Goal: Transaction & Acquisition: Purchase product/service

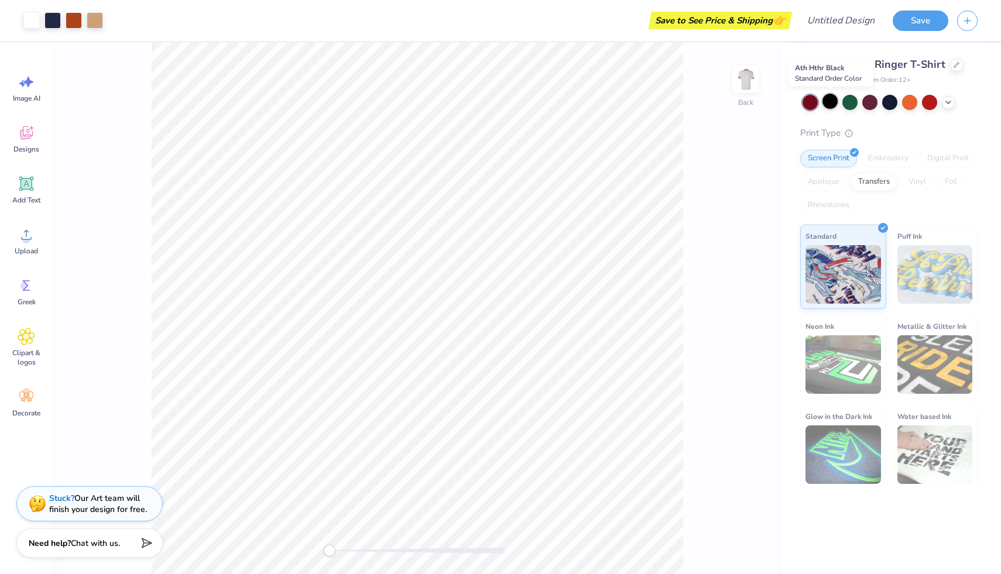
click at [832, 101] on div at bounding box center [829, 101] width 15 height 15
click at [956, 65] on icon at bounding box center [956, 64] width 6 height 6
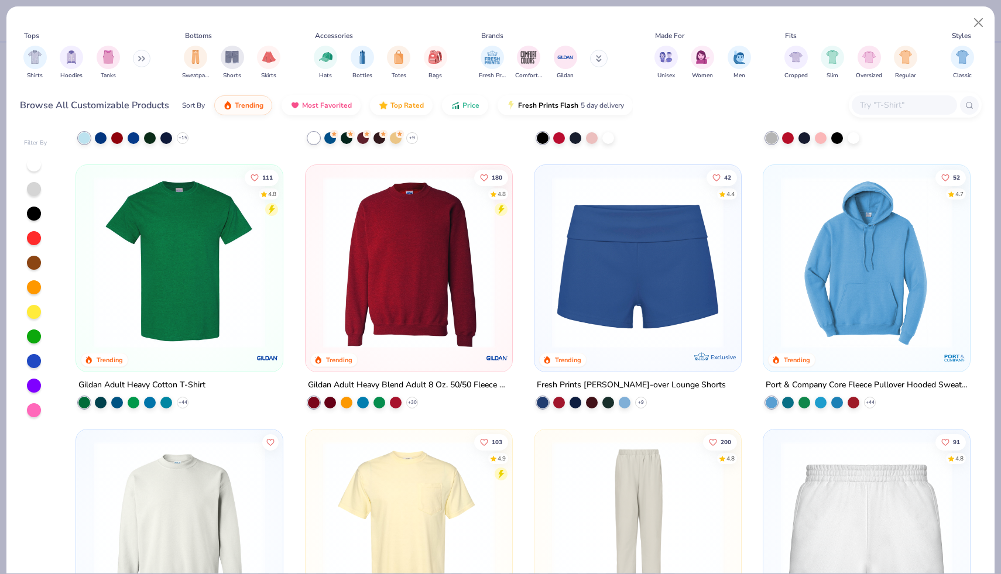
scroll to position [783, 0]
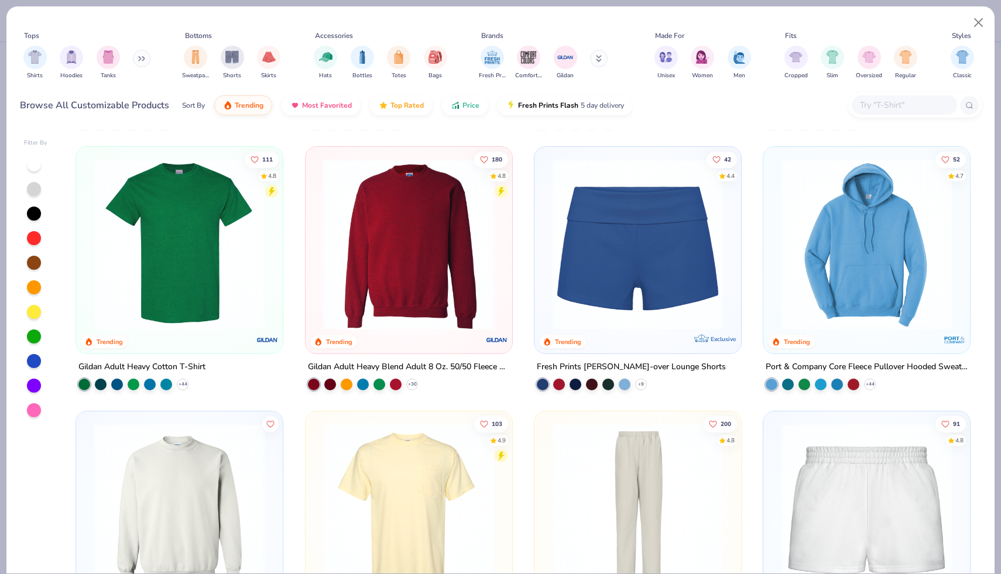
click at [441, 263] on img at bounding box center [408, 244] width 183 height 171
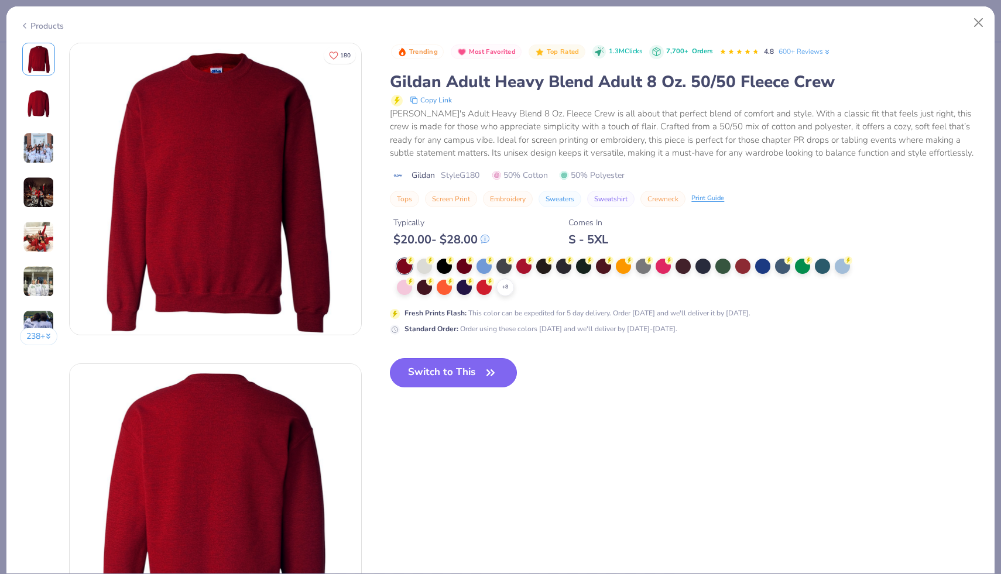
click at [478, 369] on button "Switch to This" at bounding box center [453, 372] width 127 height 29
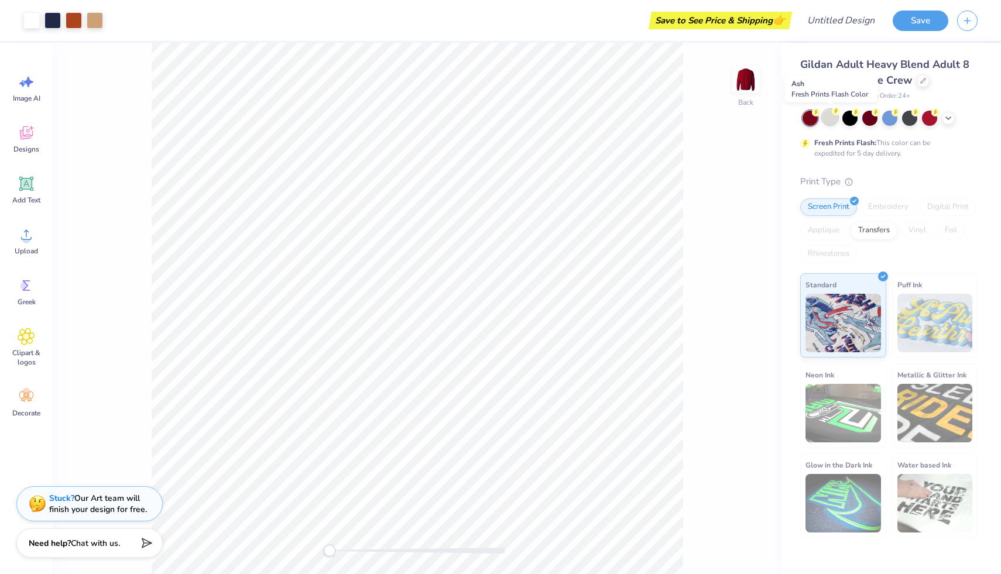
click at [827, 116] on div at bounding box center [829, 116] width 15 height 15
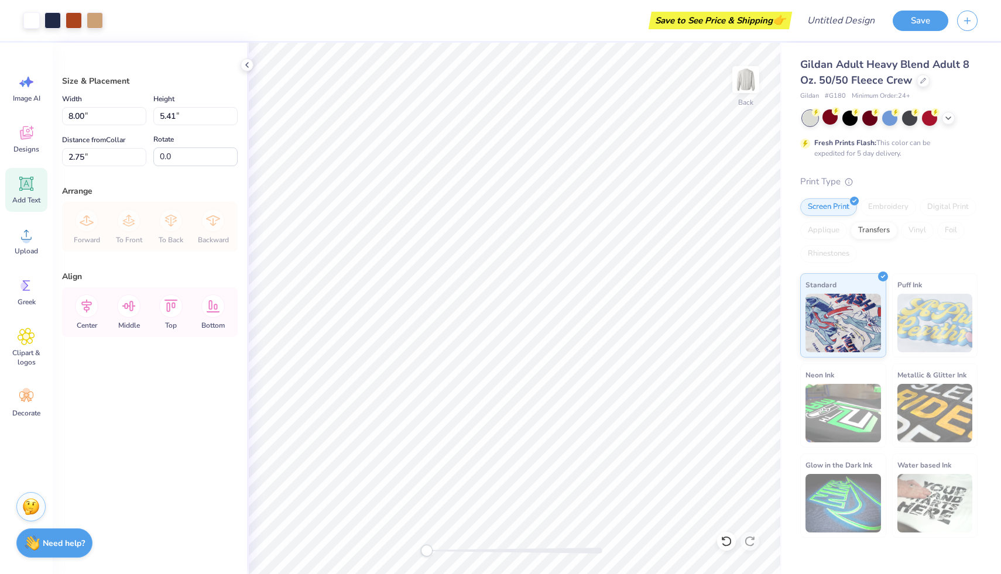
click at [28, 197] on span "Add Text" at bounding box center [26, 199] width 28 height 9
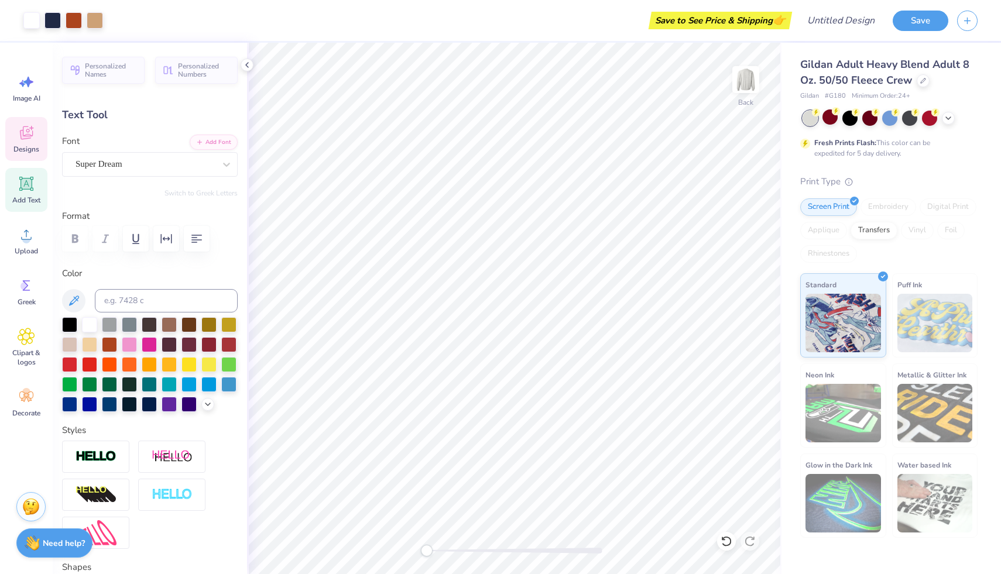
click at [19, 136] on icon at bounding box center [27, 133] width 18 height 18
click at [176, 167] on div "Whitenice" at bounding box center [145, 164] width 142 height 18
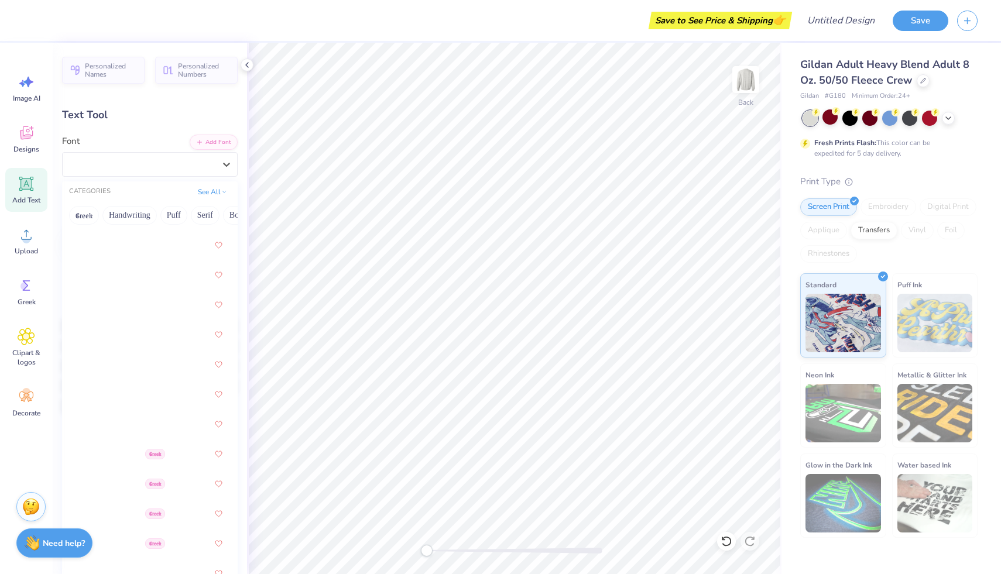
scroll to position [142, 0]
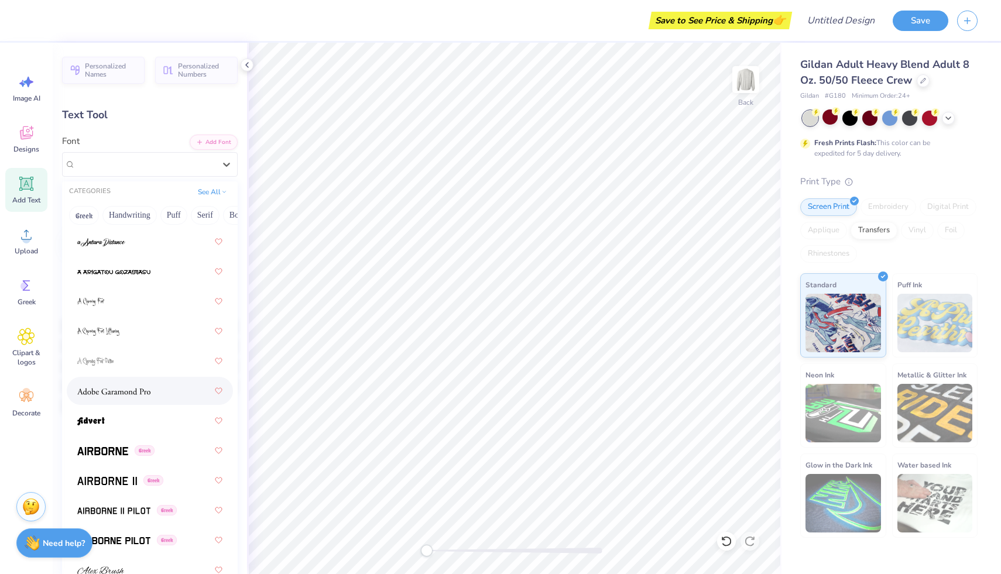
click at [138, 397] on span at bounding box center [113, 391] width 73 height 12
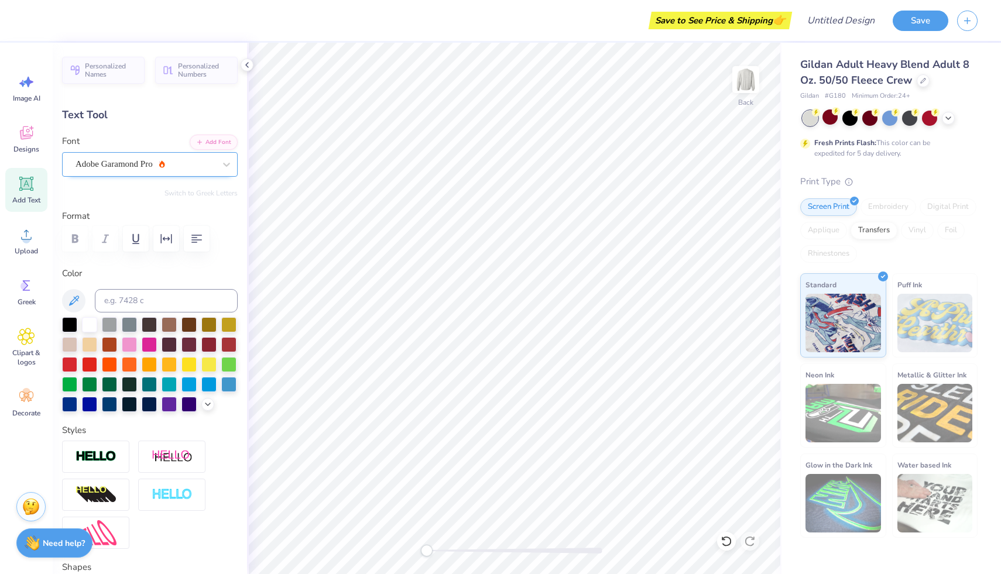
click at [152, 156] on div "Adobe Garamond Pro" at bounding box center [145, 164] width 142 height 18
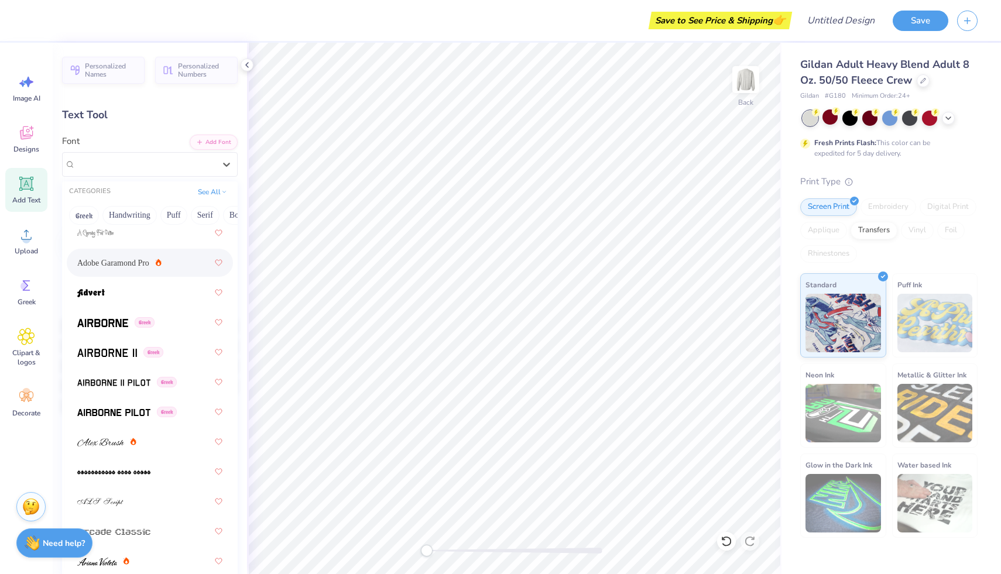
scroll to position [272, 0]
click at [115, 444] on img at bounding box center [100, 441] width 47 height 8
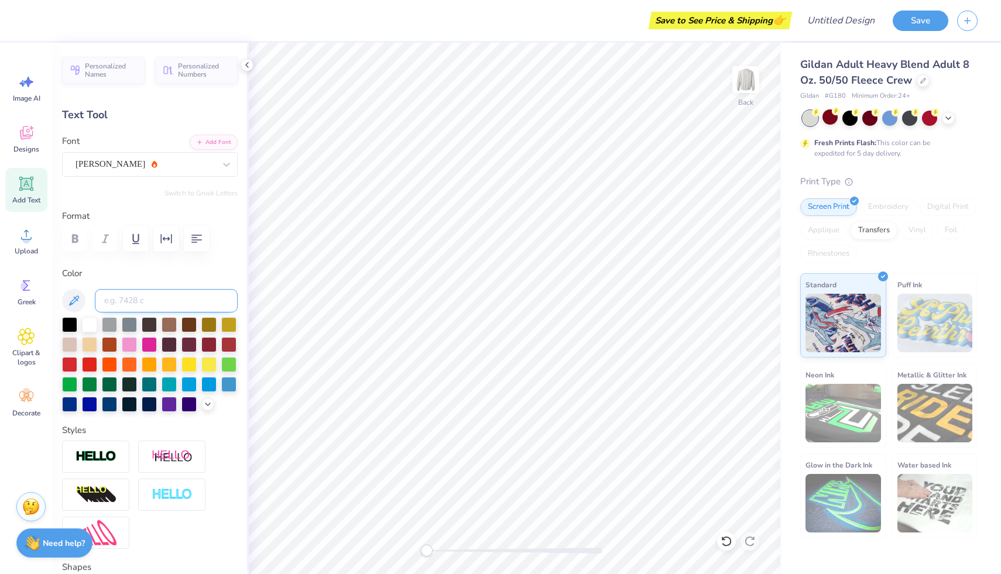
click at [142, 300] on input at bounding box center [166, 300] width 143 height 23
type input "A"
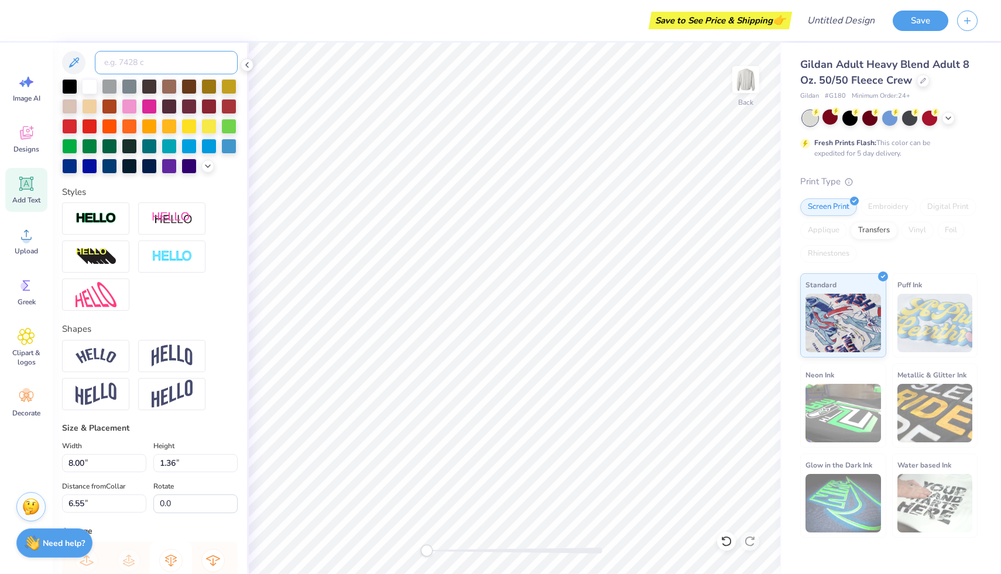
scroll to position [0, 0]
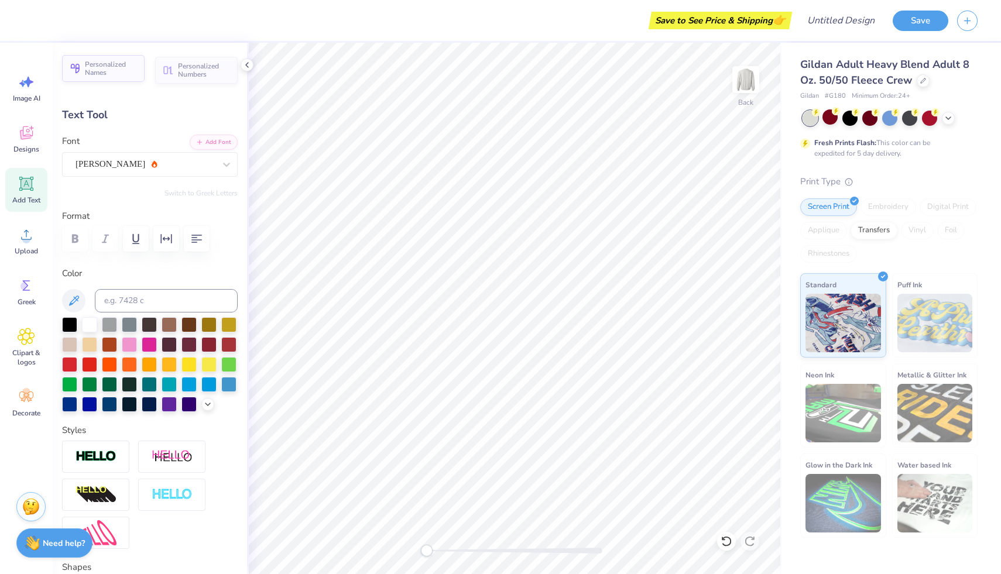
click at [122, 69] on span "Personalized Names" at bounding box center [111, 68] width 53 height 16
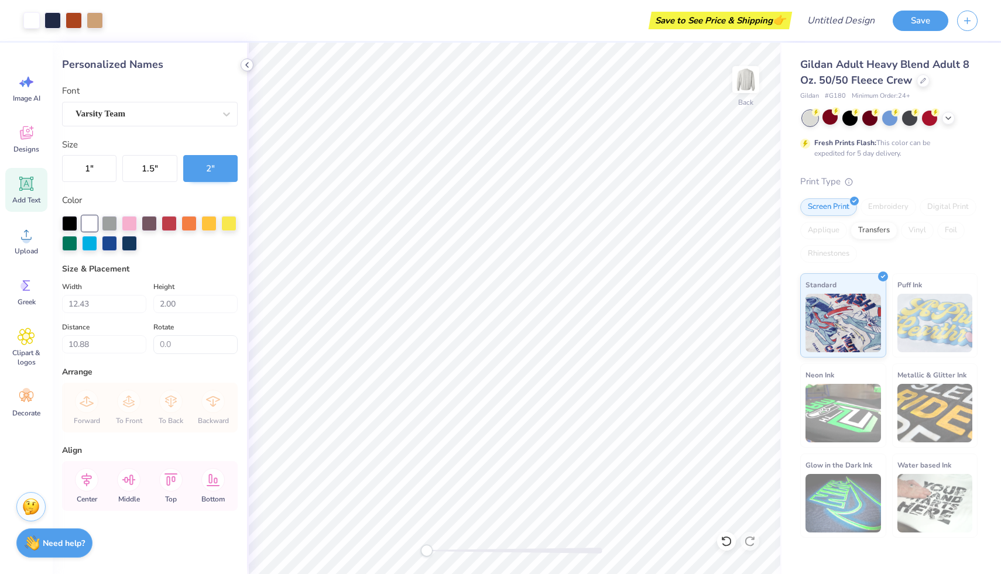
click at [249, 63] on icon at bounding box center [246, 64] width 9 height 9
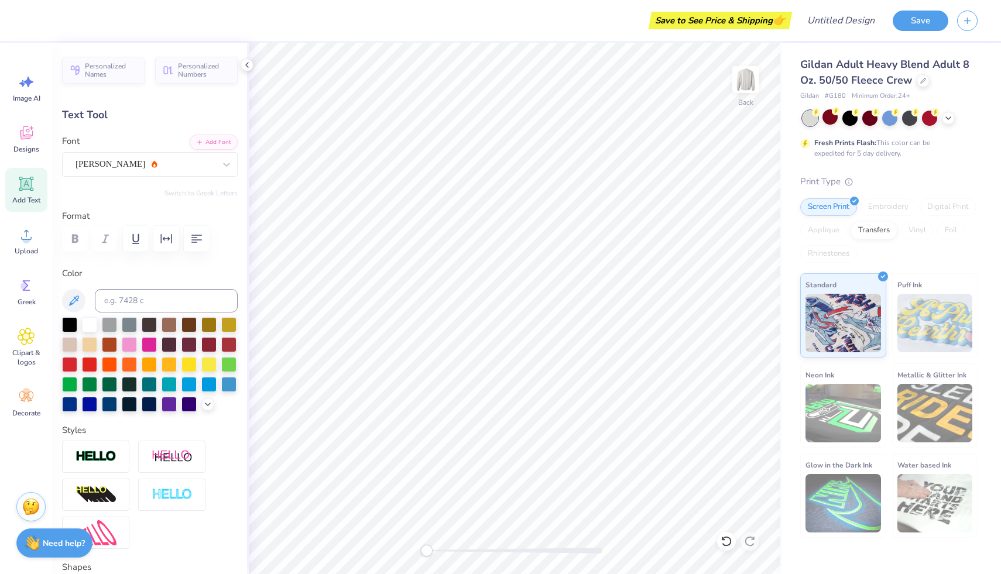
type textarea "Z"
type textarea "Sigma Delta Tau"
type input "4.50"
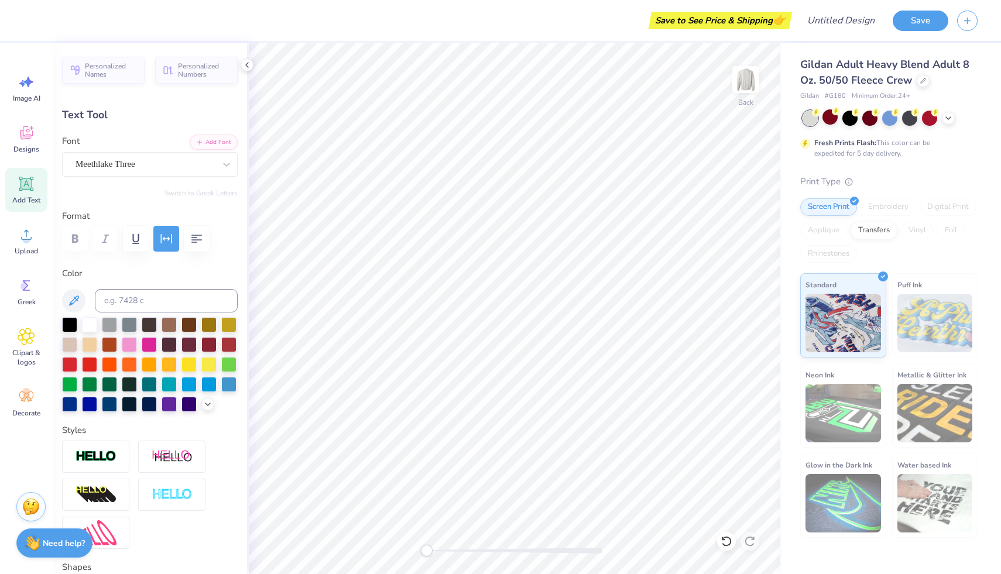
type input "0.28"
type input "7.88"
type textarea "S"
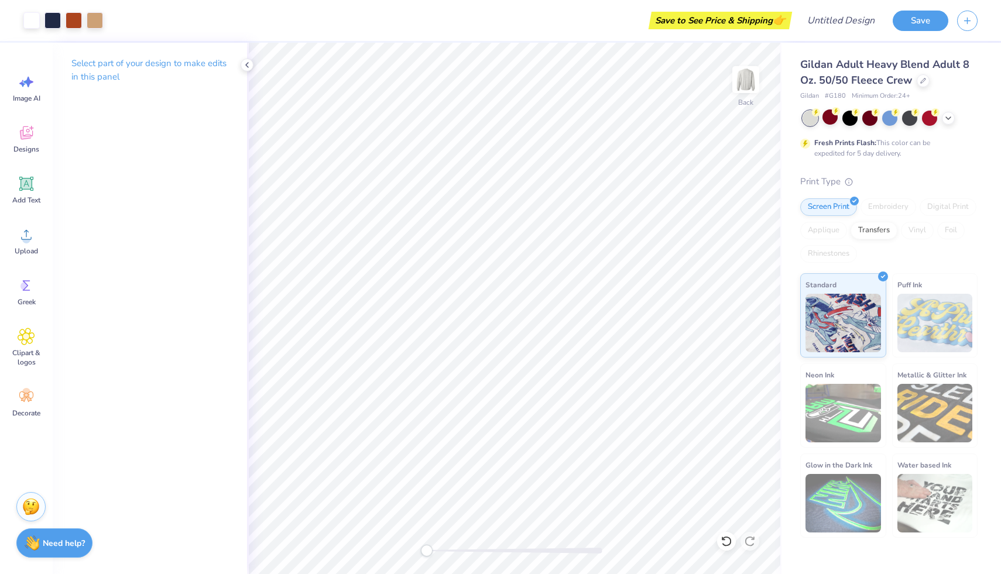
click at [0, 133] on div "Image AI Designs Add Text Upload Greek Clipart & logos Decorate" at bounding box center [26, 308] width 53 height 531
click at [17, 138] on div "Designs" at bounding box center [26, 139] width 42 height 44
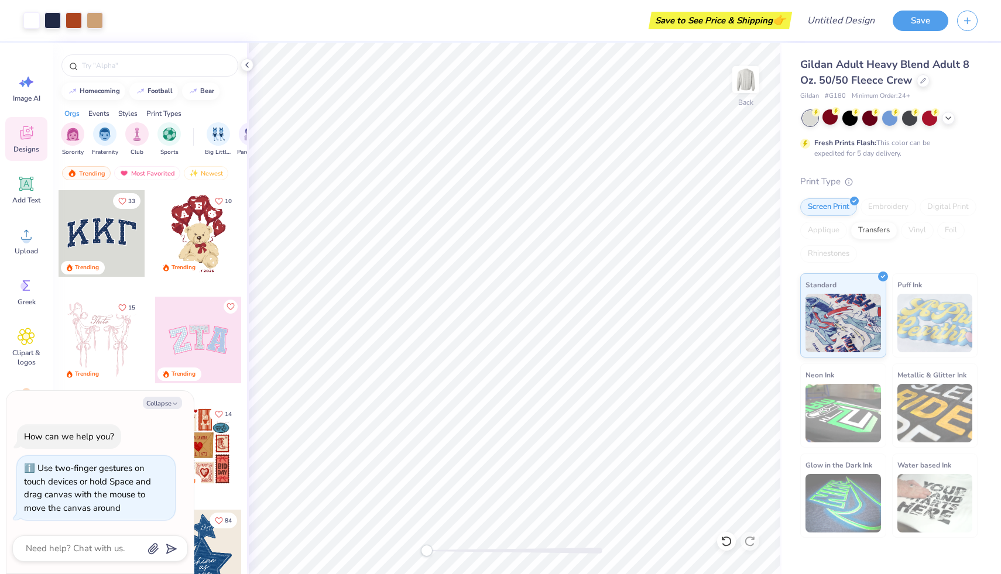
click at [403, 544] on div "Back" at bounding box center [514, 308] width 534 height 531
click at [927, 16] on button "Save" at bounding box center [920, 19] width 56 height 20
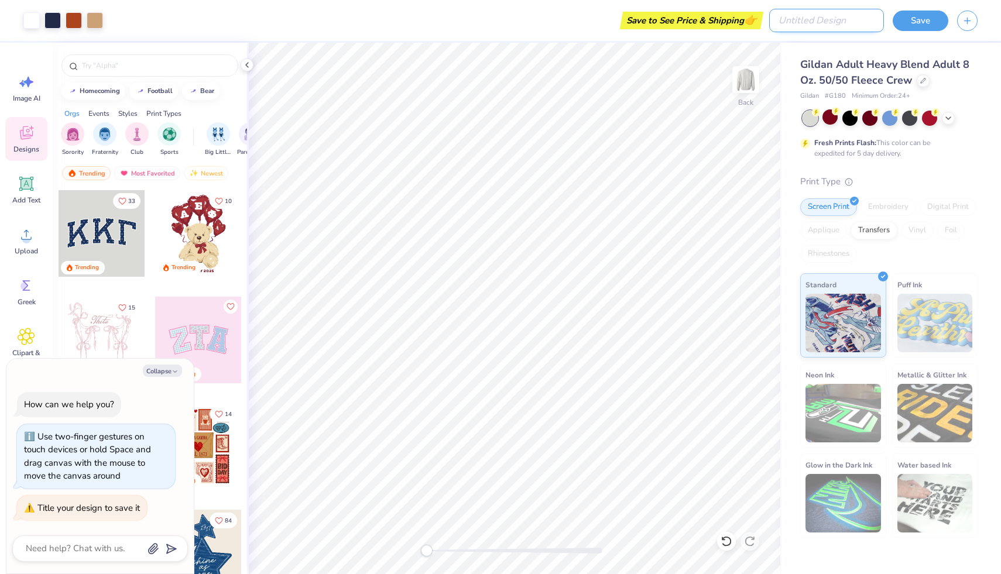
type textarea "x"
click at [851, 16] on input "Design Title" at bounding box center [826, 20] width 115 height 23
type input "b"
type textarea "x"
type input "bi"
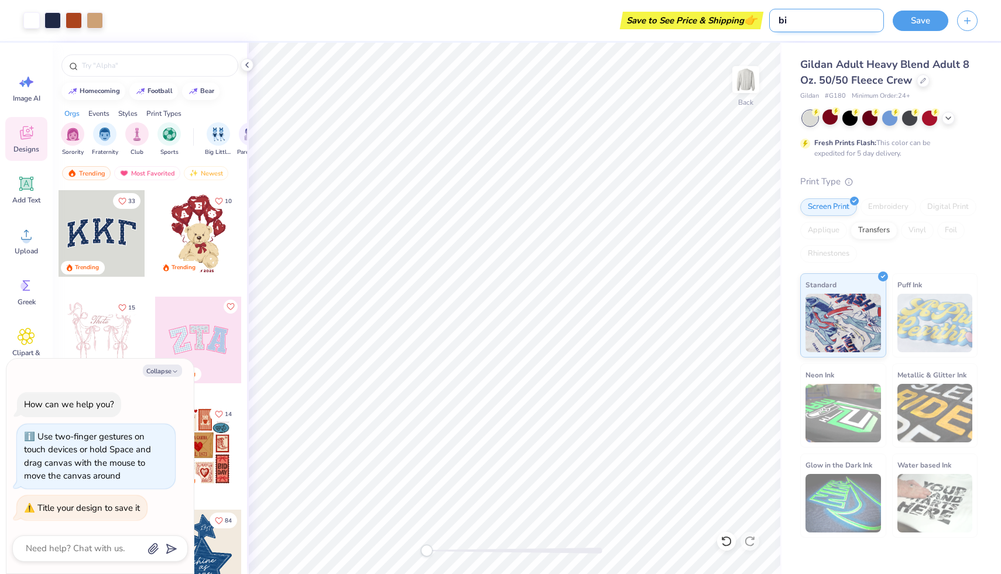
type textarea "x"
type input "big"
type textarea "x"
type input "big"
type textarea "x"
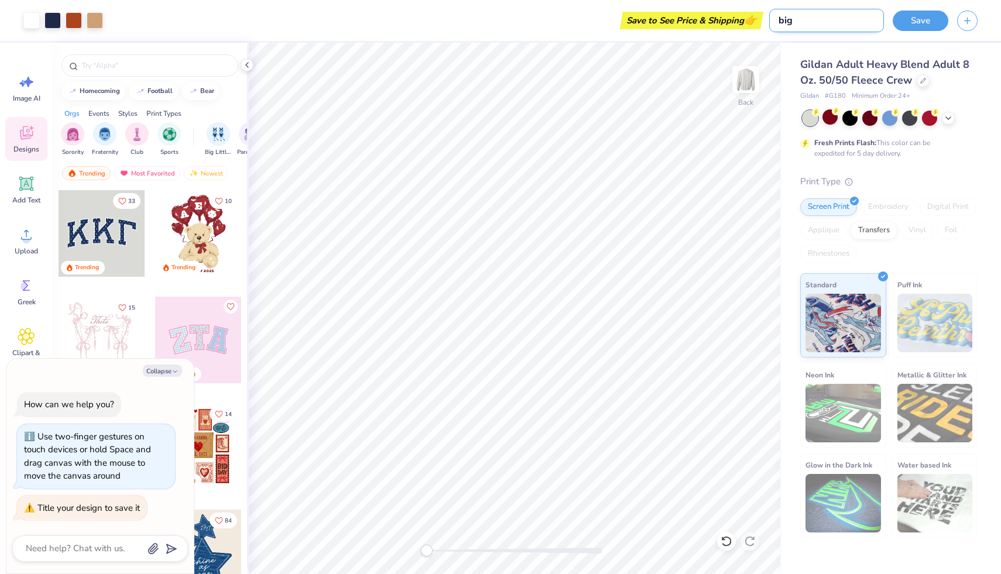
type input "[PERSON_NAME]"
type textarea "x"
type input "big lik"
type textarea "x"
type input "big likt"
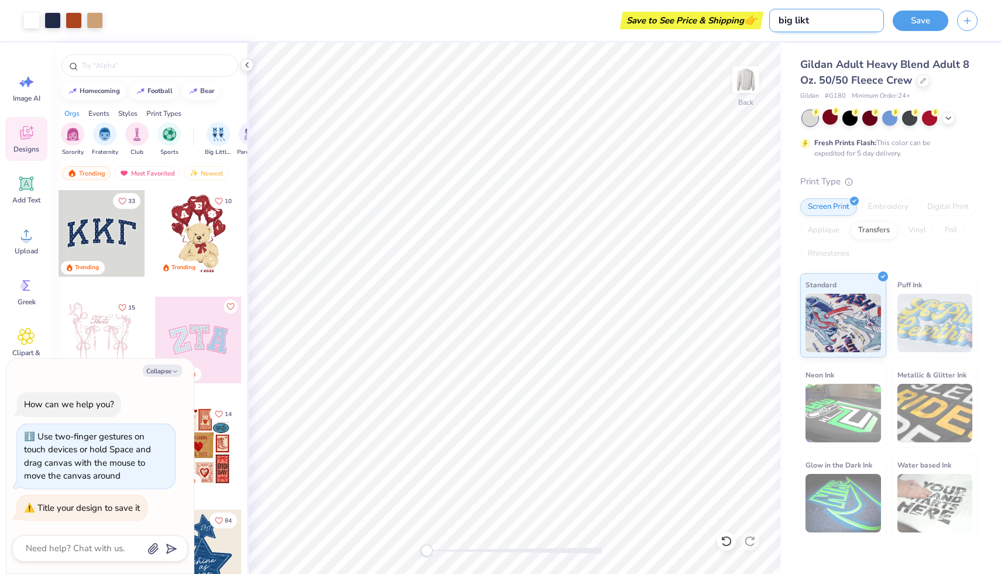
type textarea "x"
type input "big lik"
type textarea "x"
type input "big li"
type textarea "x"
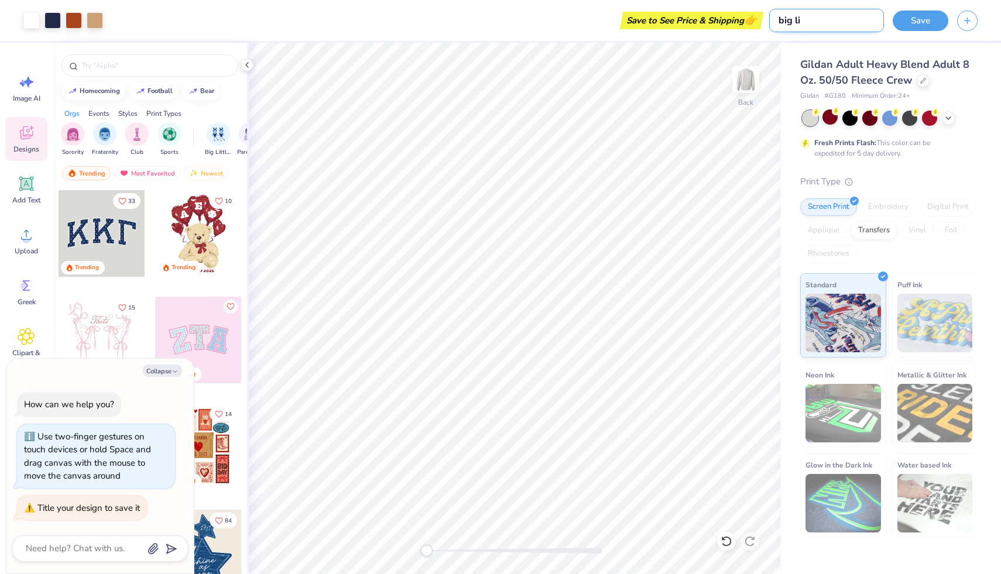
type input "big lit"
type textarea "x"
type input "big litt"
type textarea "x"
type input "big littk"
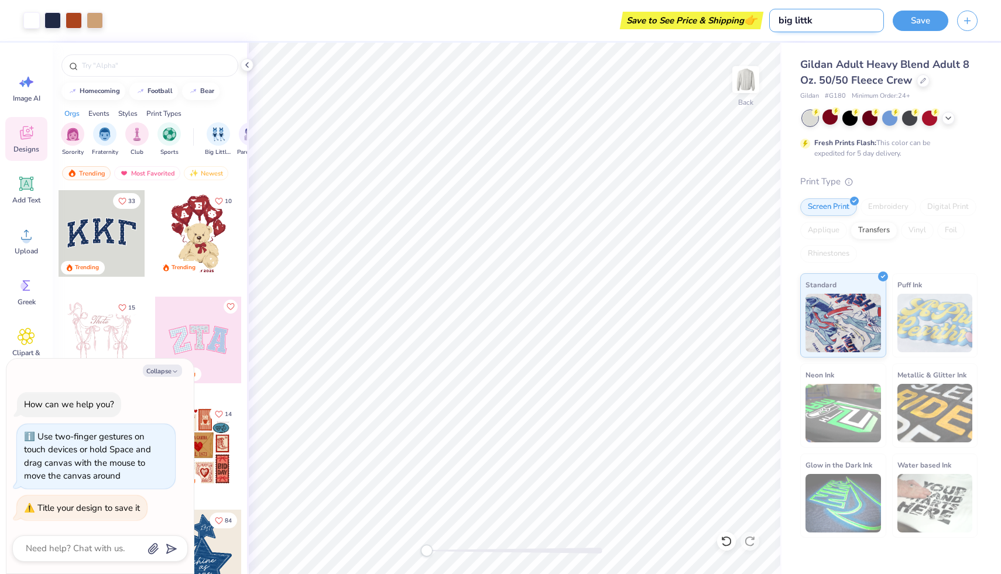
type textarea "x"
type input "big [PERSON_NAME]"
type textarea "x"
type input "big littk"
type textarea "x"
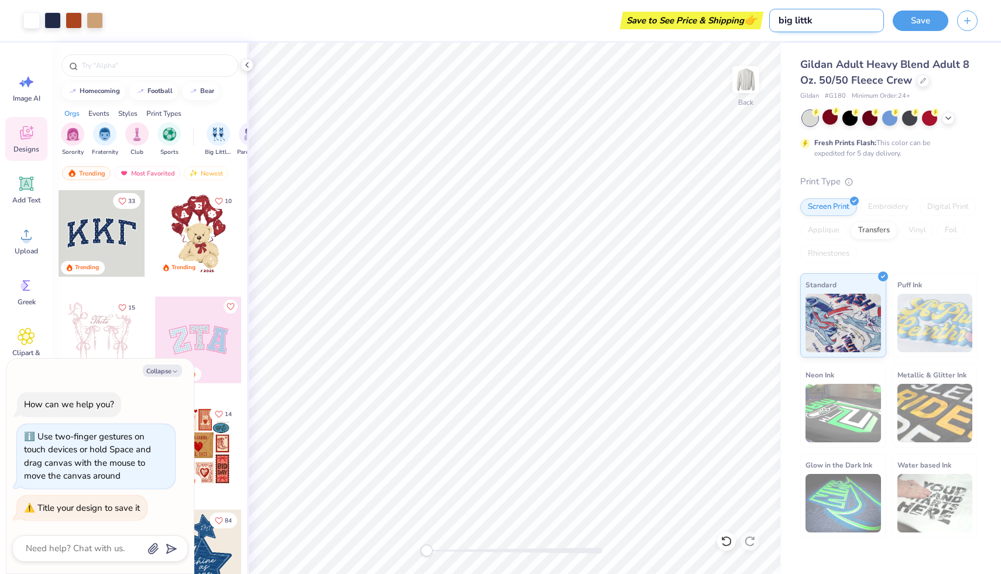
type input "big litt"
type textarea "x"
type input "big littl"
type textarea "x"
type input "big little"
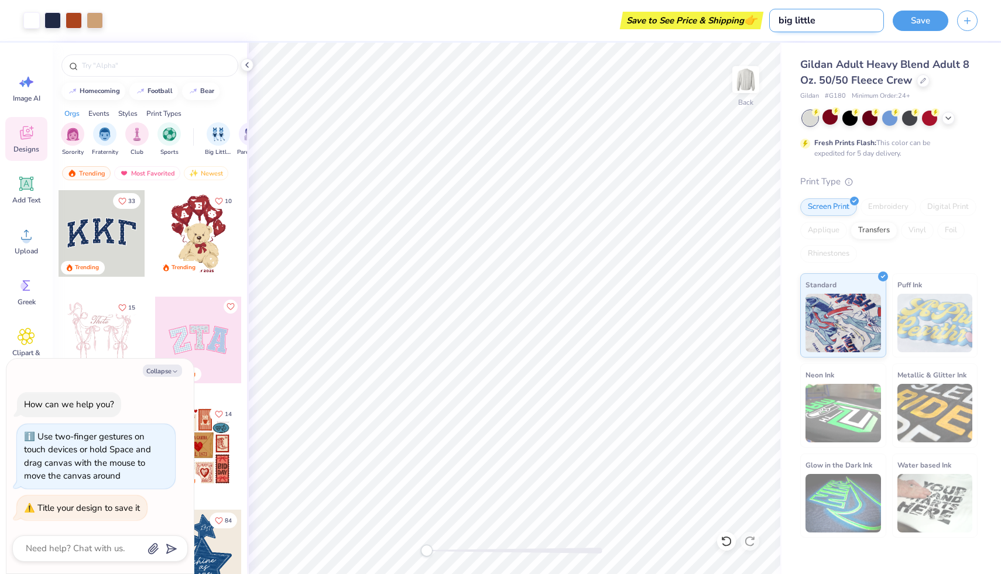
type textarea "x"
type input "big little"
type textarea "x"
type input "big little d"
type textarea "x"
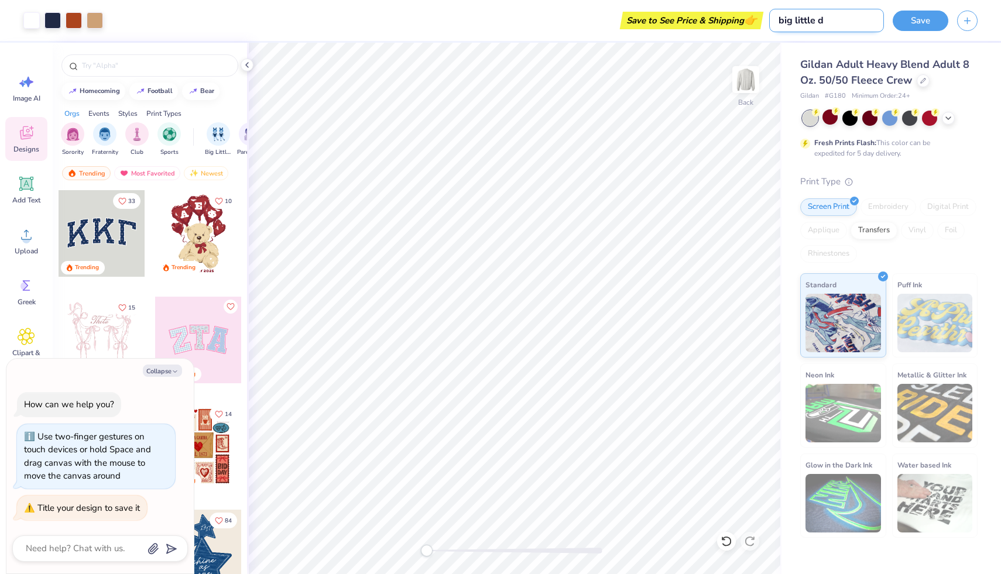
type input "big little de"
type textarea "x"
type input "big little des"
type textarea "x"
type input "big little desi"
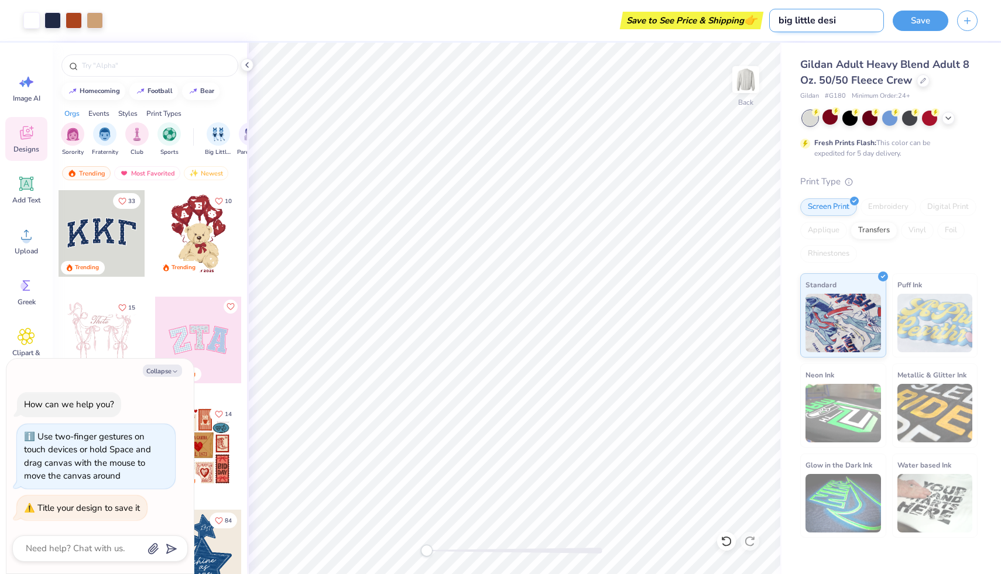
type textarea "x"
type input "big little desig"
type textarea "x"
type input "big little design"
type textarea "x"
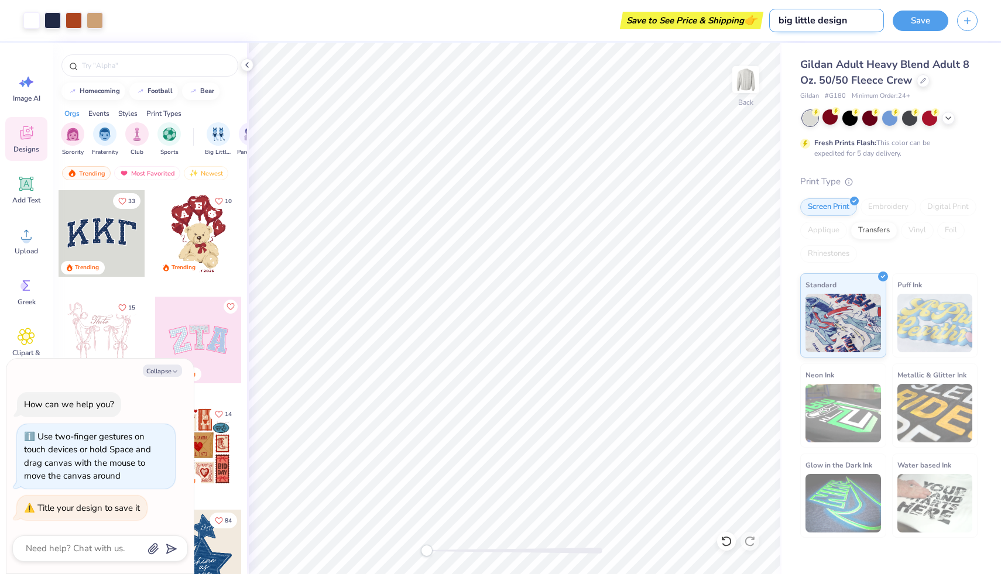
type input "big little design"
type textarea "x"
type input "big little design 1"
type textarea "x"
type input "big little design 1"
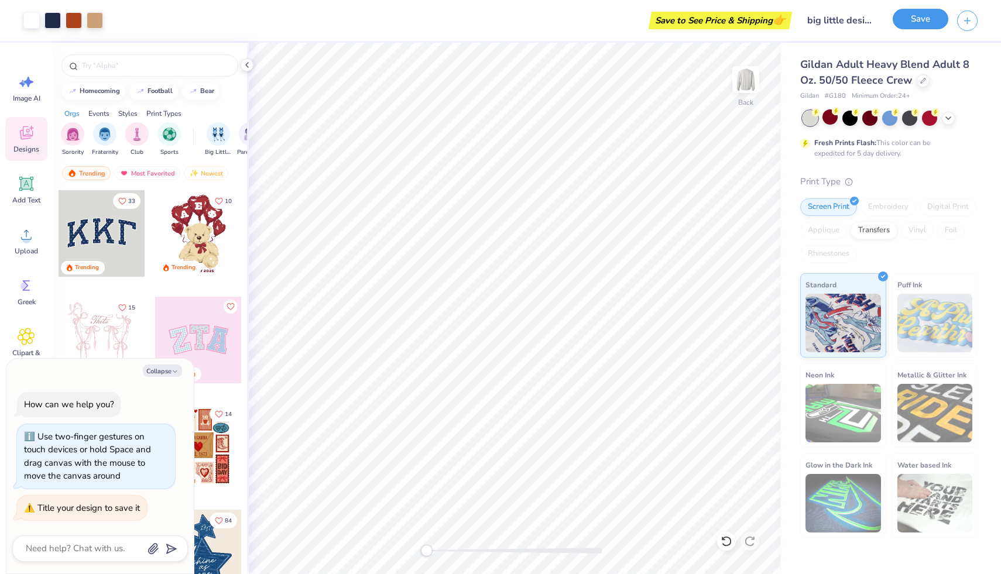
click at [919, 25] on button "Save" at bounding box center [920, 19] width 56 height 20
type textarea "x"
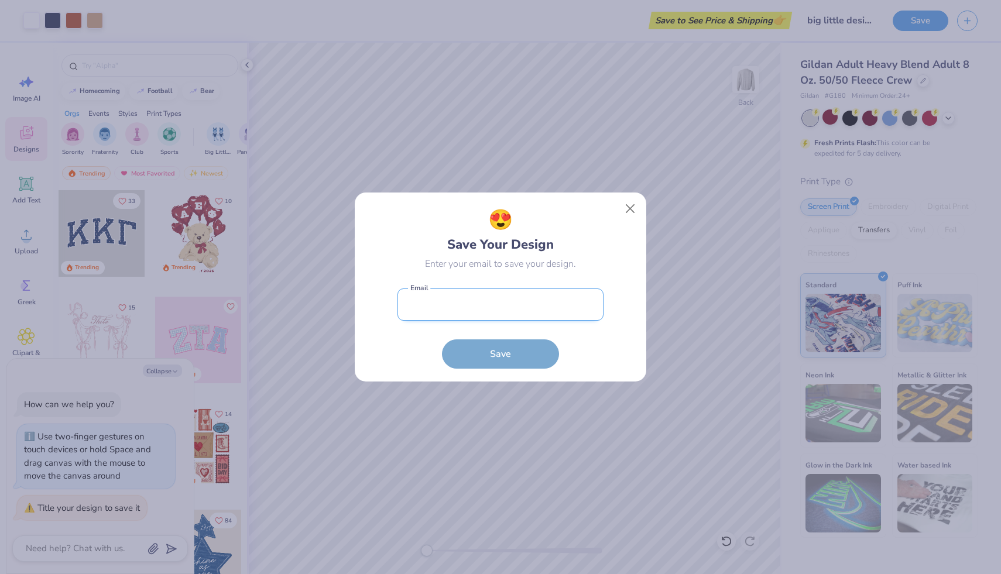
click at [475, 305] on input "email" at bounding box center [500, 304] width 206 height 32
type input "[PERSON_NAME][EMAIL_ADDRESS][PERSON_NAME][DOMAIN_NAME]"
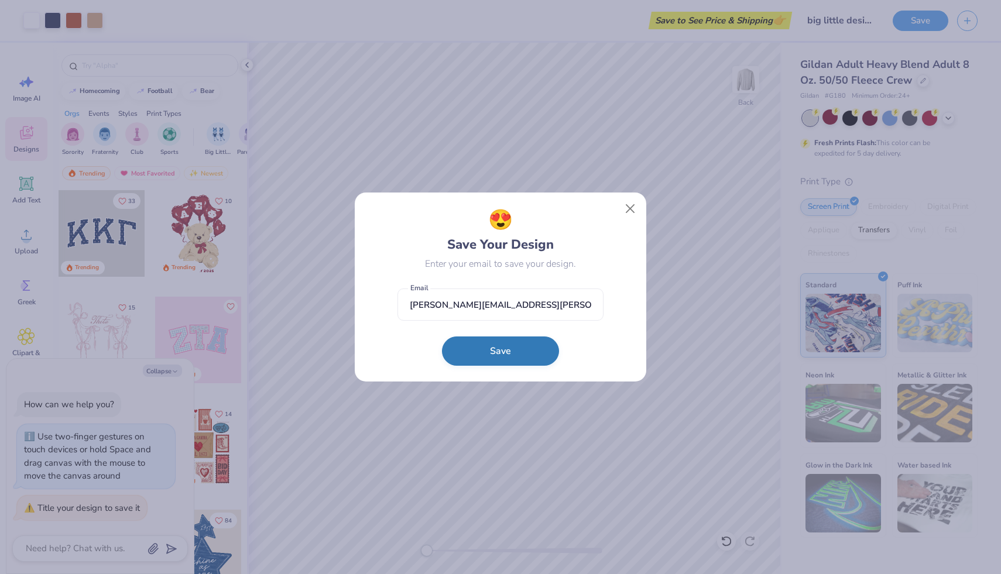
click at [483, 359] on button "Save" at bounding box center [500, 350] width 117 height 29
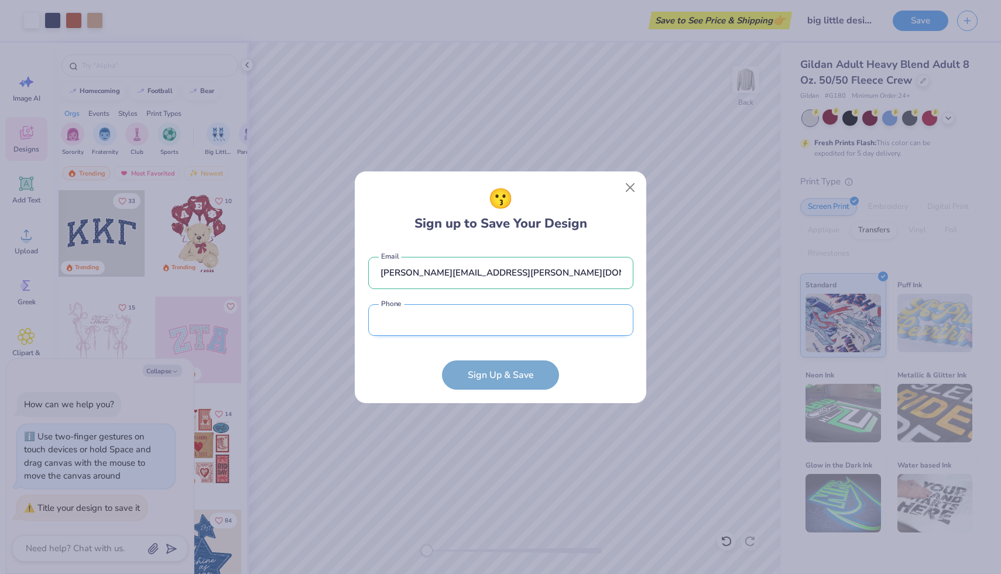
click at [466, 328] on input "tel" at bounding box center [500, 320] width 265 height 32
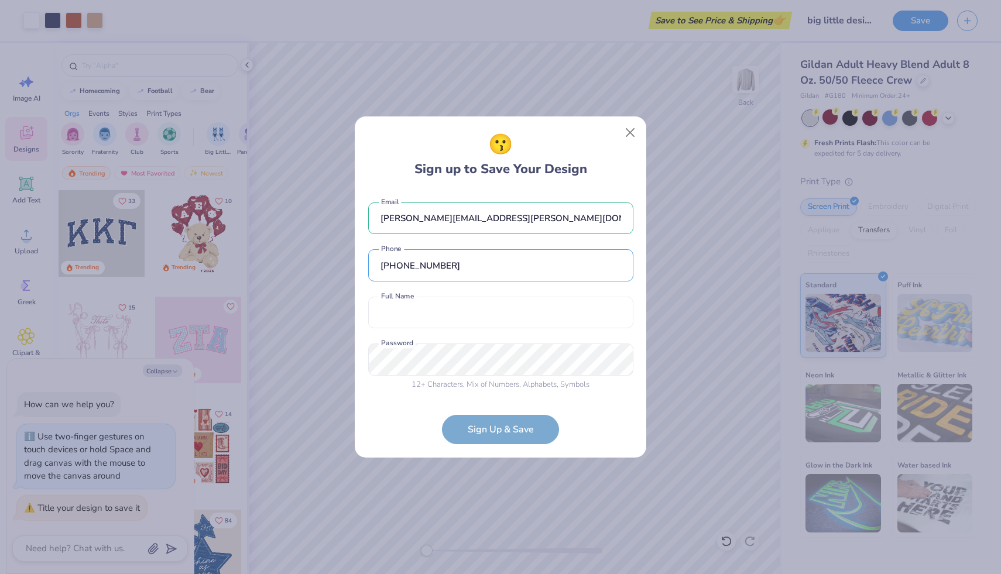
type input "[PHONE_NUMBER]"
click at [486, 329] on div "[PERSON_NAME][EMAIL_ADDRESS][PERSON_NAME][DOMAIN_NAME] Email [PHONE_NUMBER] Pho…" at bounding box center [500, 294] width 265 height 206
click at [479, 324] on input "text" at bounding box center [500, 313] width 265 height 32
type input "[PERSON_NAME]"
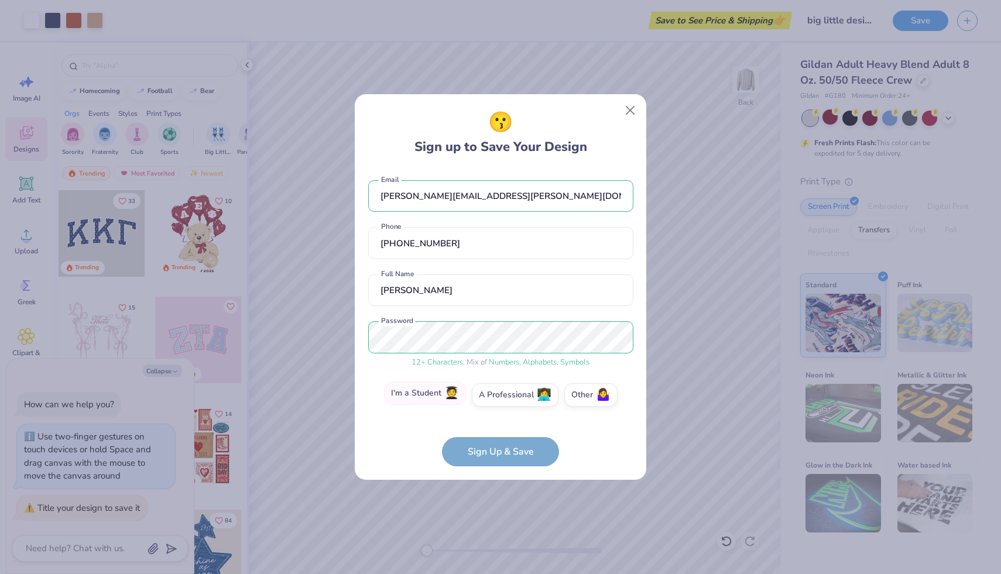
click at [414, 400] on label "I'm a Student 🧑‍🎓" at bounding box center [425, 393] width 82 height 23
click at [497, 400] on input "I'm a Student 🧑‍🎓" at bounding box center [501, 398] width 8 height 8
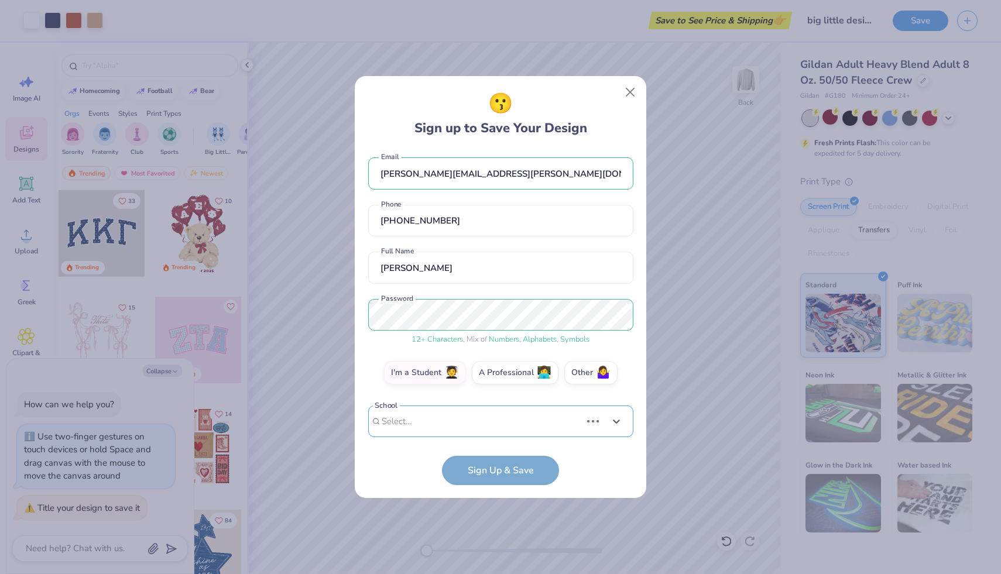
click at [425, 423] on div "Use Up and Down to choose options, press Enter to select the currently focused …" at bounding box center [500, 439] width 265 height 67
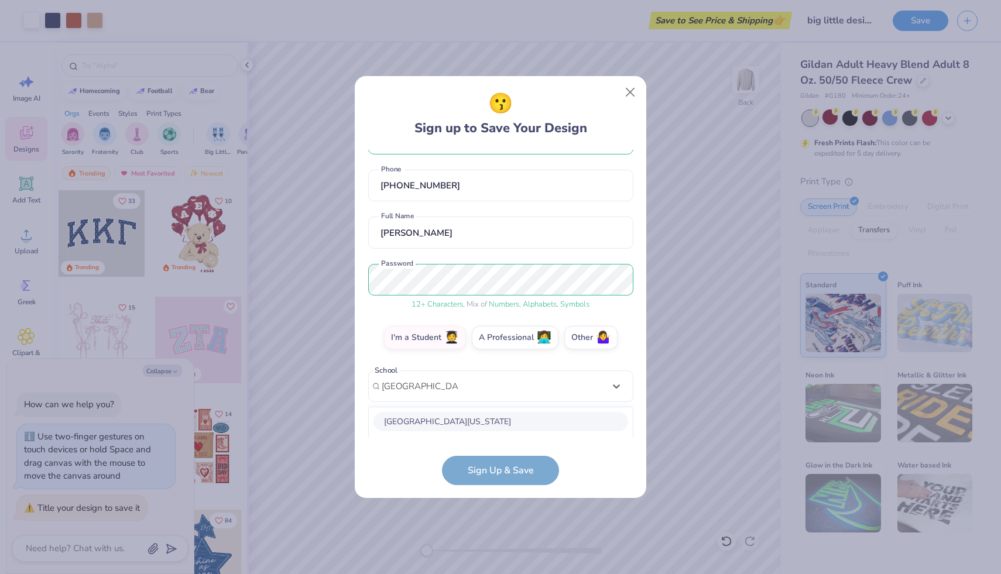
scroll to position [186, 0]
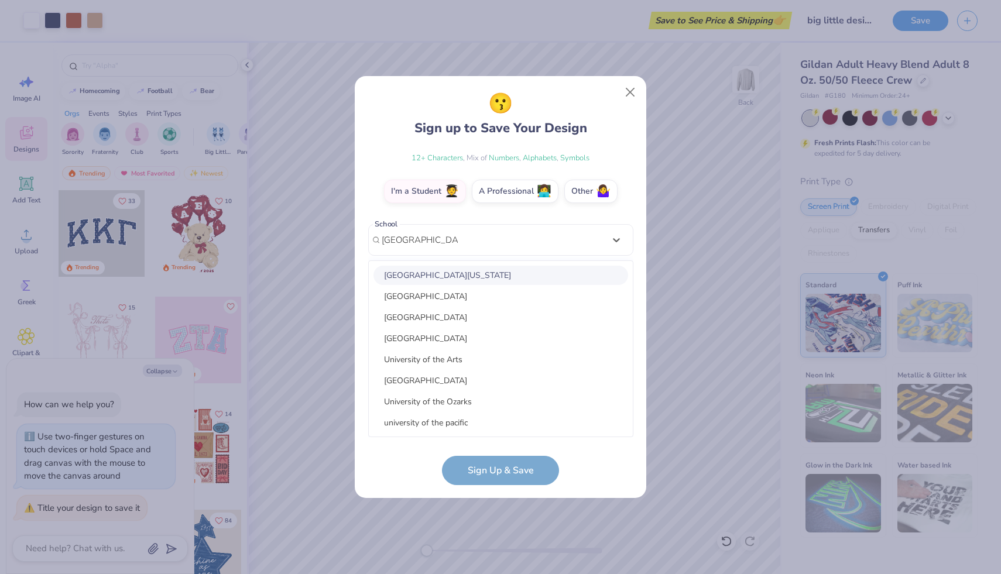
click at [482, 277] on div "[GEOGRAPHIC_DATA][US_STATE]" at bounding box center [500, 275] width 255 height 19
type input "[GEOGRAPHIC_DATA]"
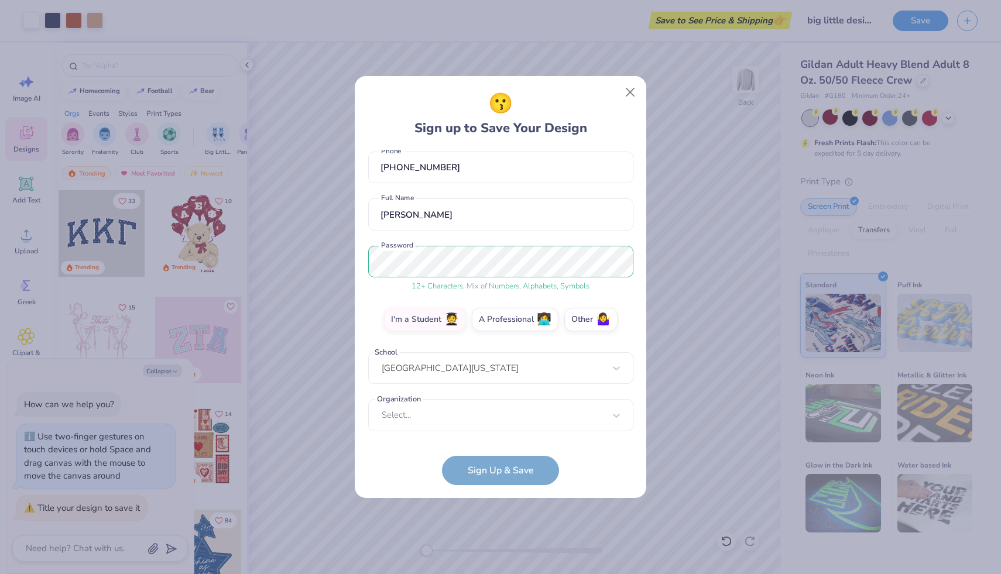
scroll to position [57, 0]
click at [483, 418] on div "Select..." at bounding box center [500, 415] width 265 height 32
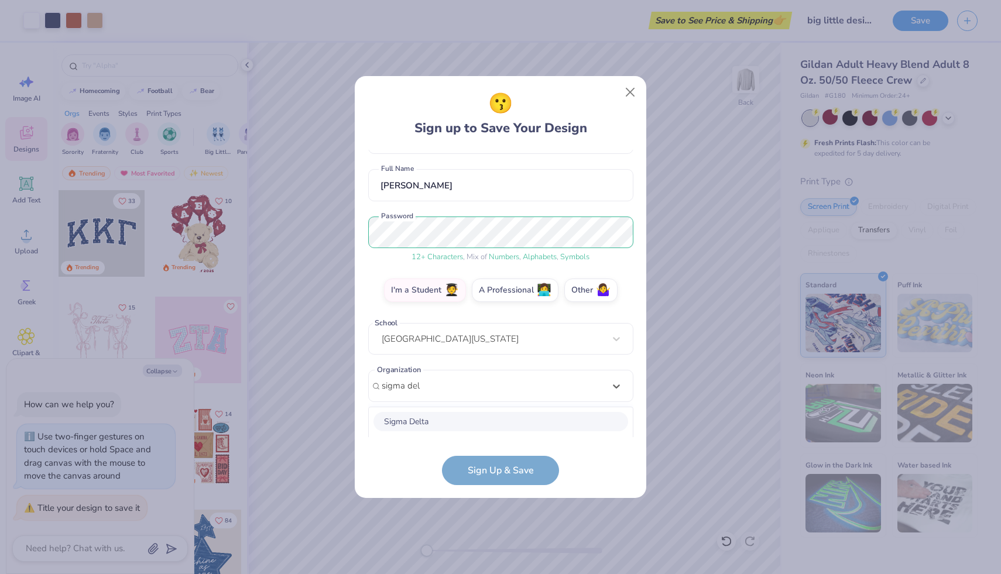
scroll to position [233, 0]
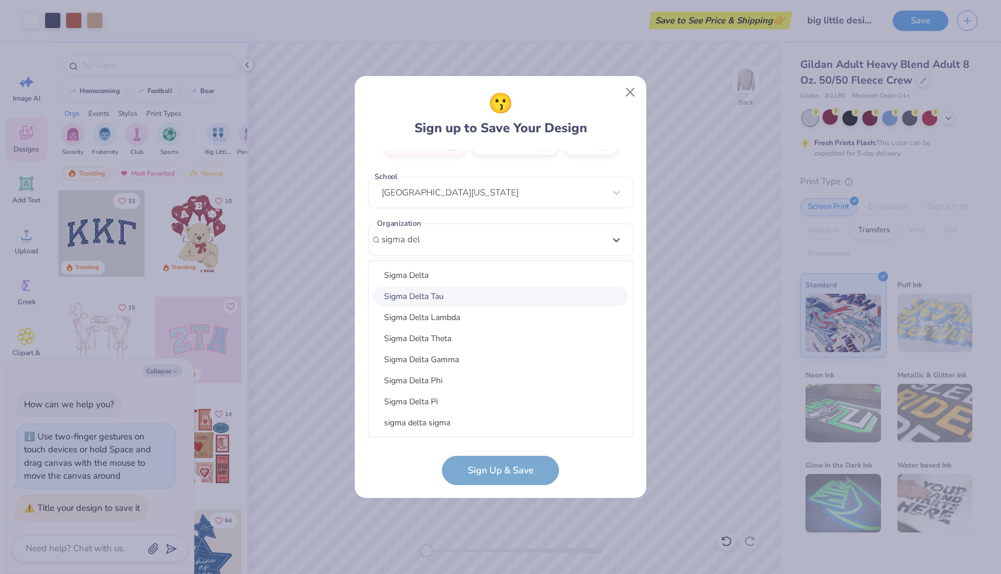
click at [456, 293] on div "Sigma Delta Tau" at bounding box center [500, 296] width 255 height 19
type input "sigma del"
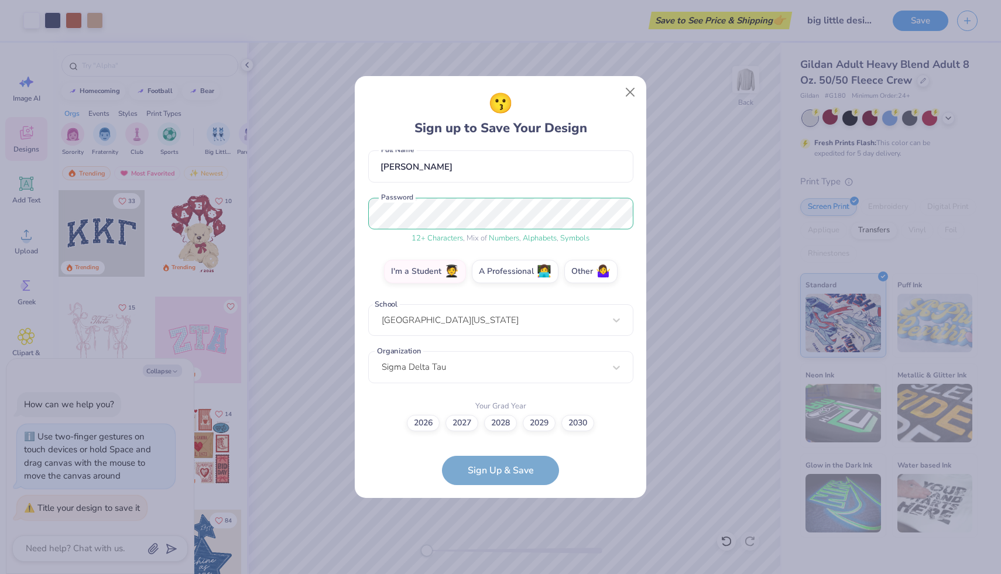
scroll to position [105, 0]
click at [462, 424] on label "2027" at bounding box center [461, 422] width 33 height 16
click at [497, 525] on input "2027" at bounding box center [501, 529] width 8 height 8
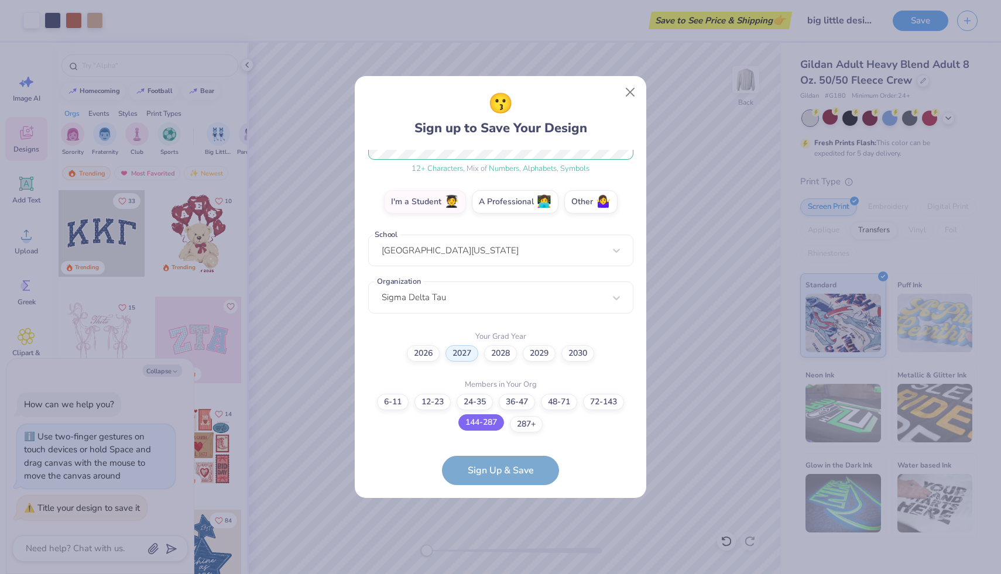
click at [487, 423] on label "144-287" at bounding box center [481, 422] width 46 height 16
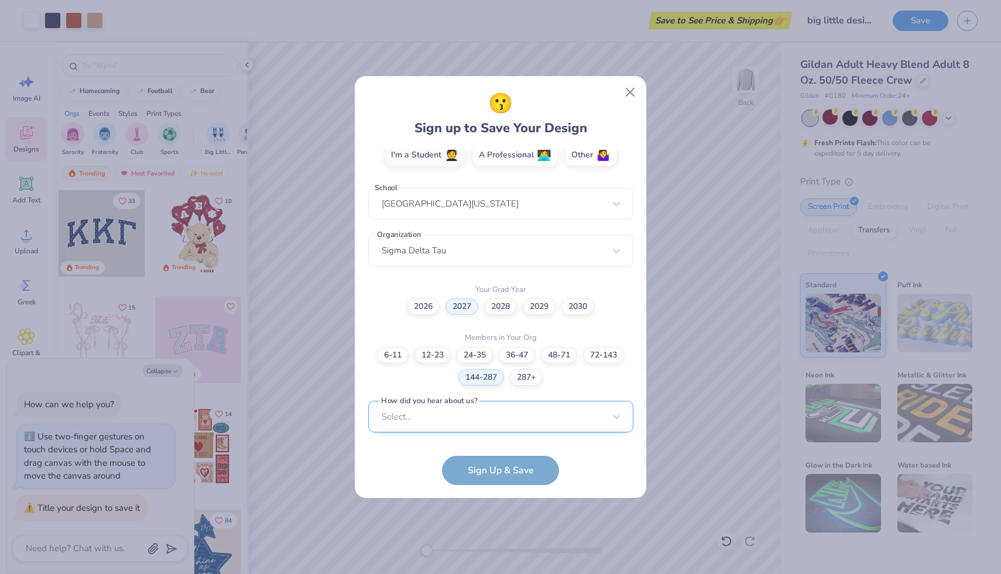
click at [575, 418] on div "Select..." at bounding box center [500, 417] width 265 height 32
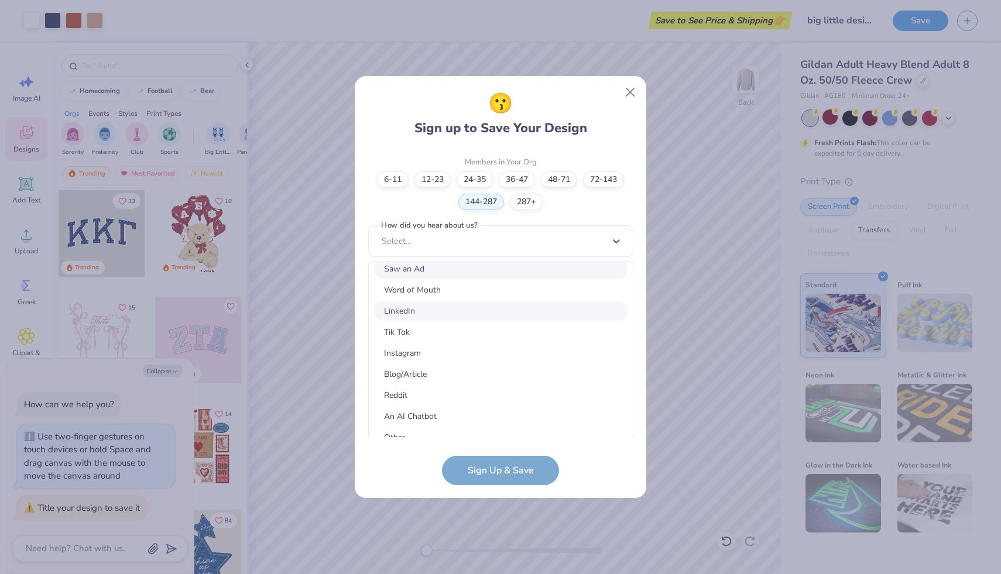
scroll to position [148, 0]
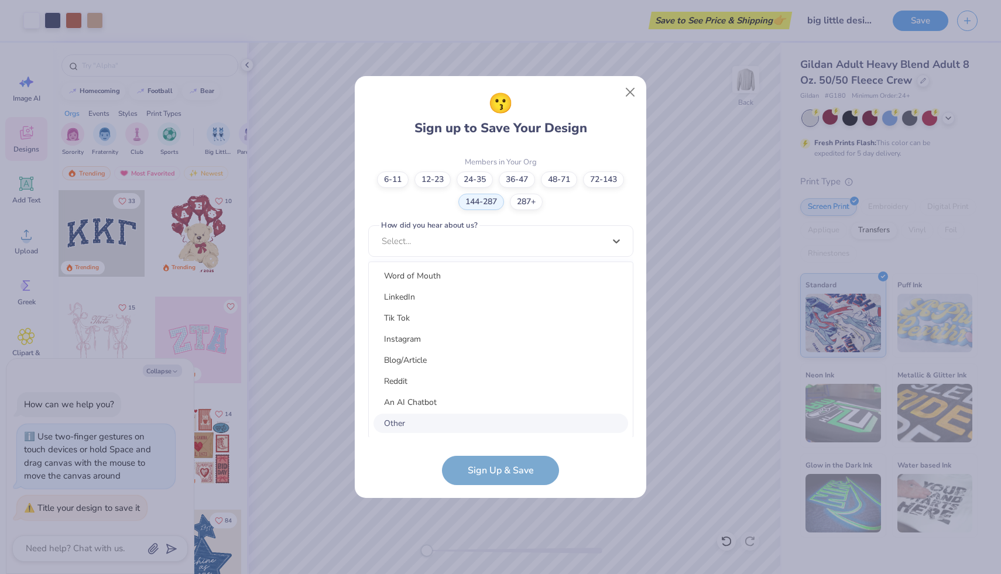
click at [480, 423] on div "Other" at bounding box center [500, 423] width 255 height 19
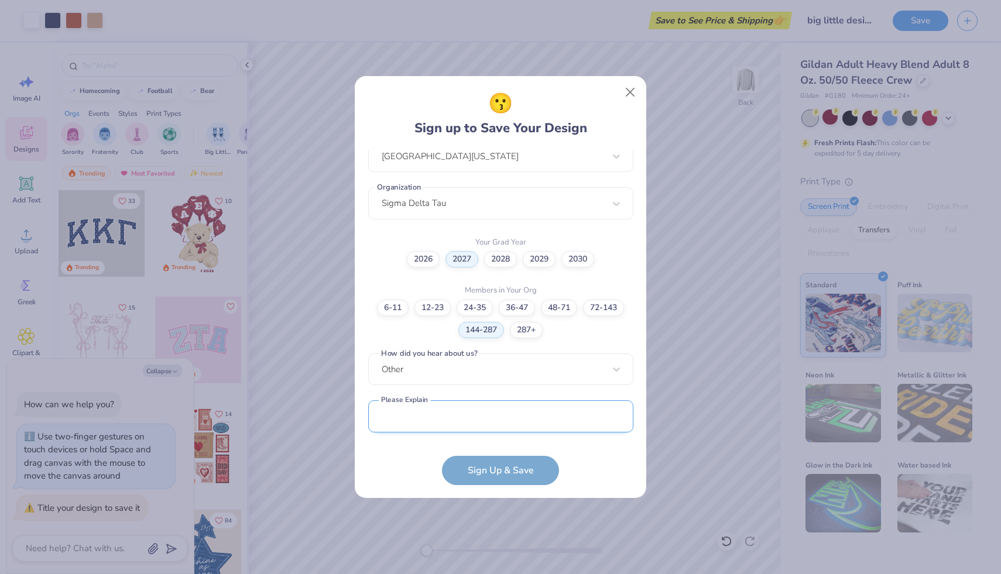
click at [524, 420] on input "text" at bounding box center [500, 416] width 265 height 32
type input "S"
type input "through chapter"
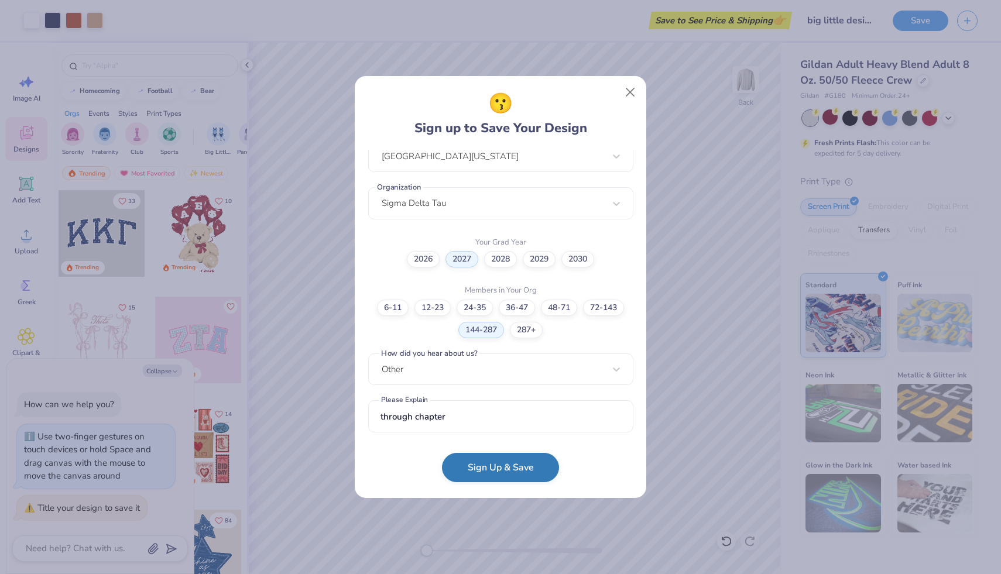
click at [509, 469] on button "Sign Up & Save" at bounding box center [500, 467] width 117 height 29
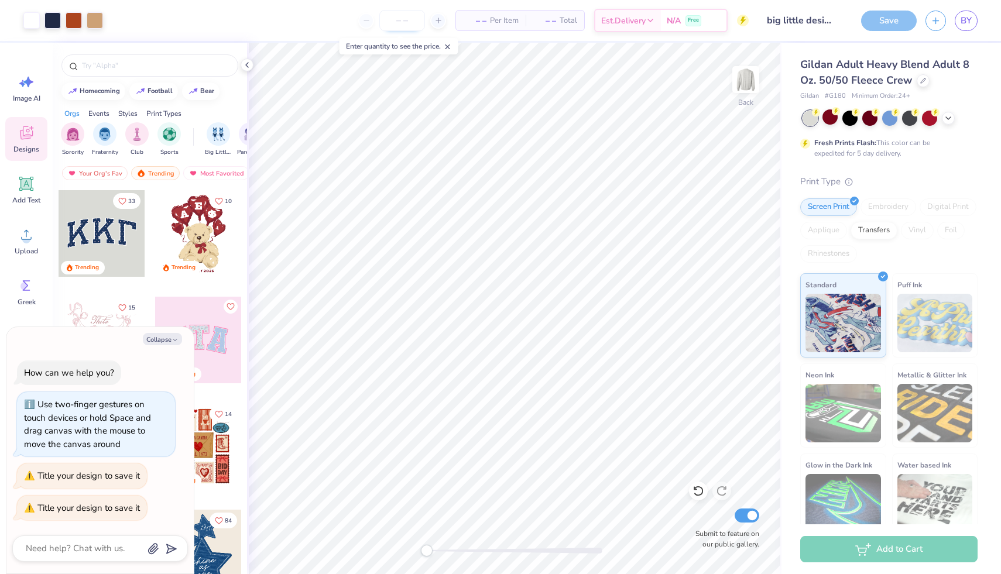
click at [404, 25] on input "number" at bounding box center [402, 20] width 46 height 21
type textarea "x"
click at [435, 25] on div at bounding box center [438, 21] width 16 height 16
type input "12"
type textarea "x"
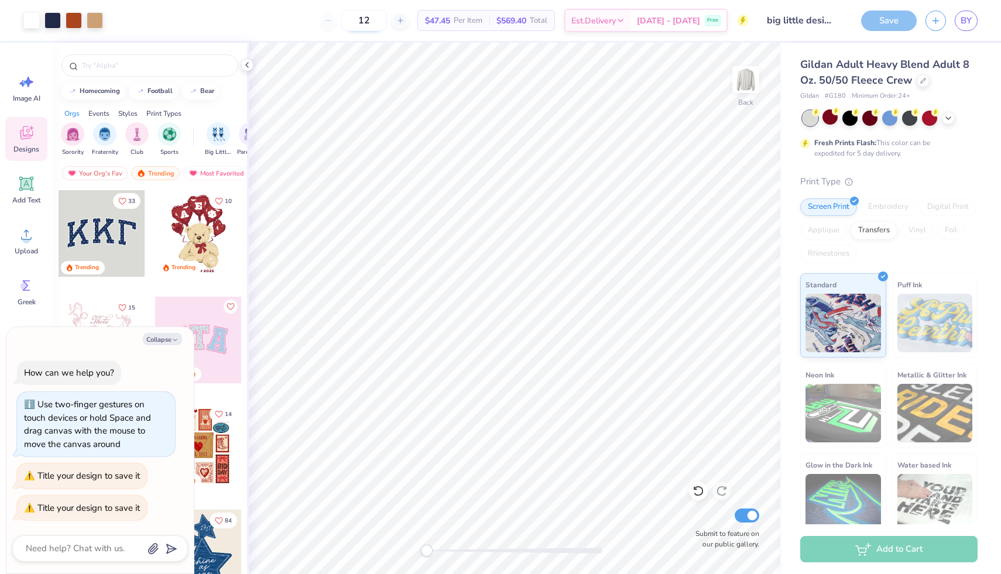
click at [365, 23] on input "12" at bounding box center [364, 20] width 46 height 21
click at [386, 21] on input "12" at bounding box center [364, 20] width 46 height 21
type input "1"
type textarea "x"
type input "2"
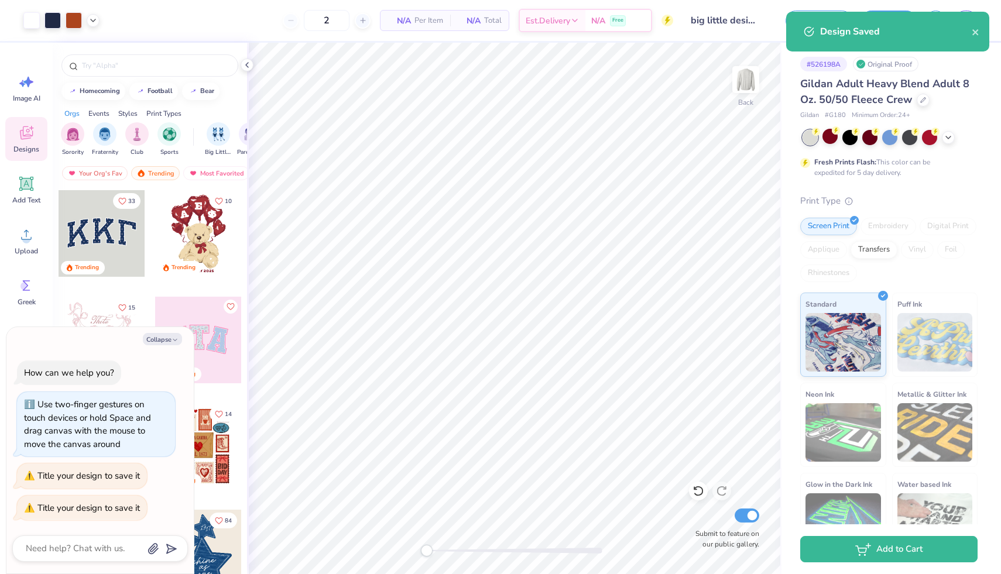
type textarea "x"
type input "12"
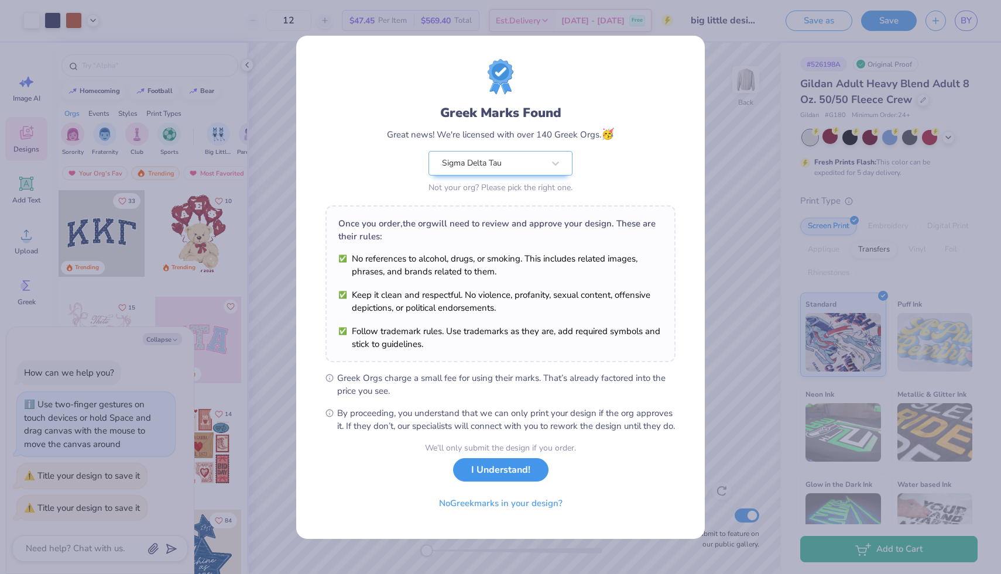
click at [494, 482] on button "I Understand!" at bounding box center [500, 470] width 95 height 24
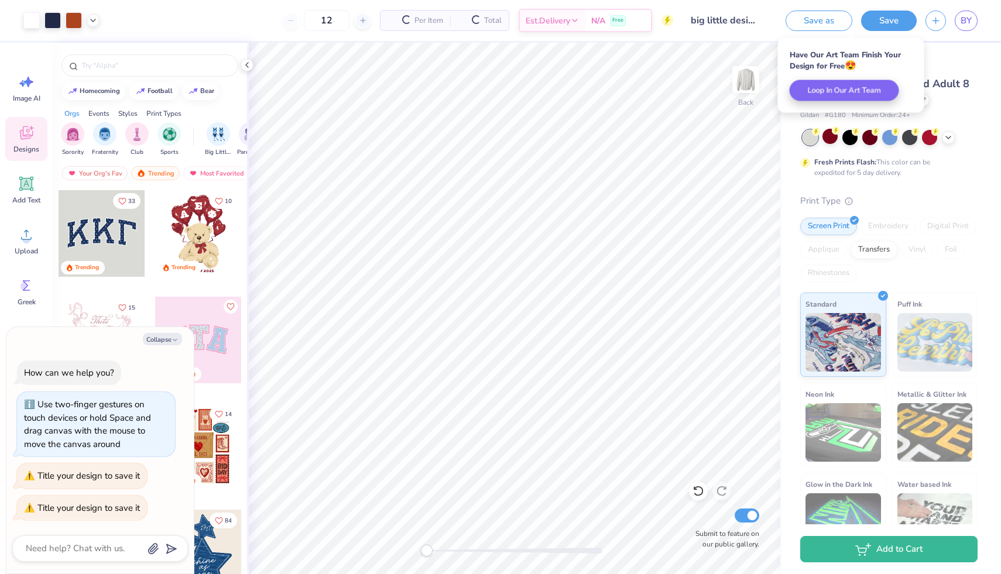
type textarea "x"
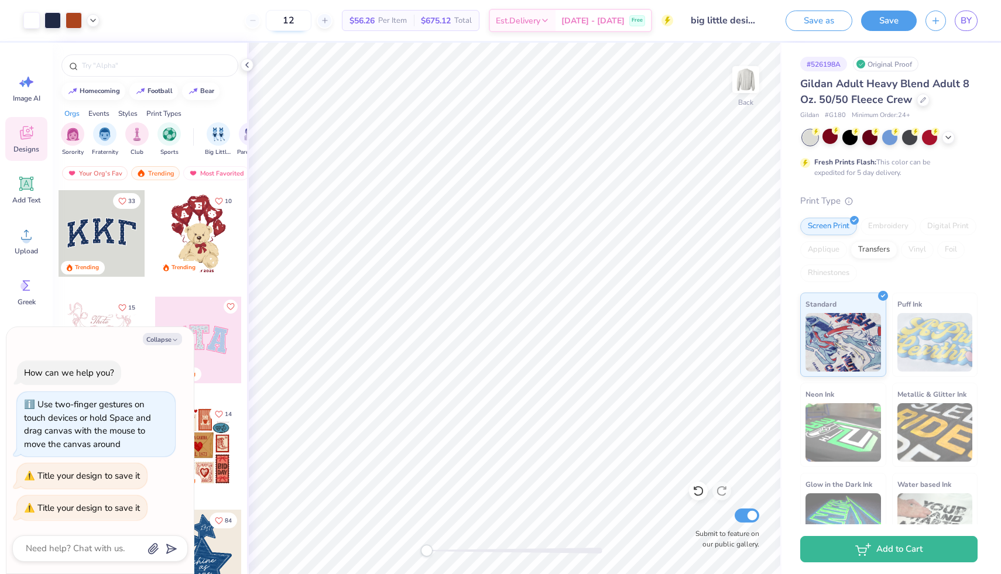
click at [303, 19] on input "12" at bounding box center [289, 20] width 46 height 21
type input "2"
type textarea "x"
type input "12"
click at [344, 37] on body "Art colors 12 $56.26 Per Item $675.12 Total Est. Delivery [DATE] - [DATE] Free …" at bounding box center [500, 287] width 1001 height 574
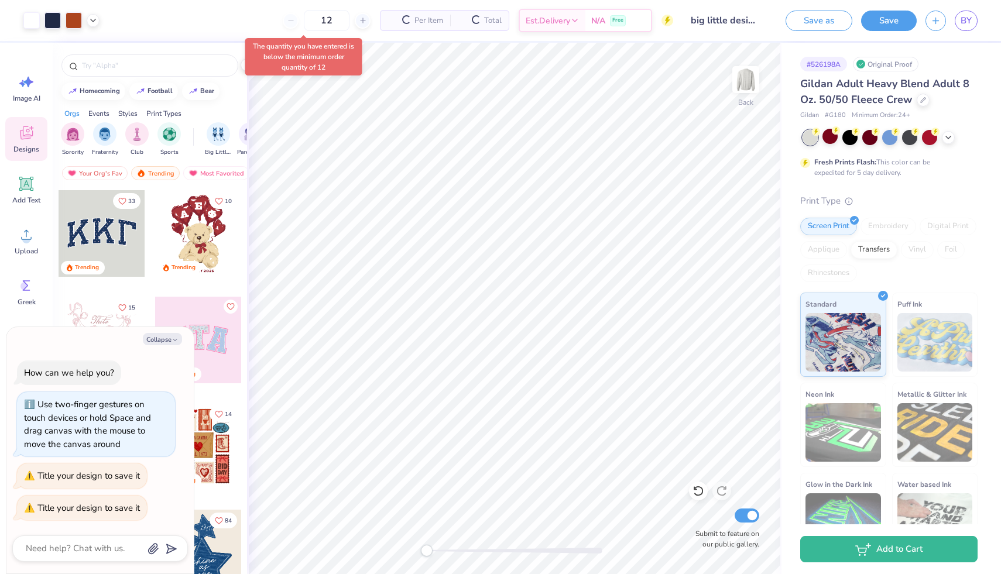
type textarea "x"
click at [265, 18] on div "12" at bounding box center [289, 20] width 88 height 21
